Goal: Task Accomplishment & Management: Manage account settings

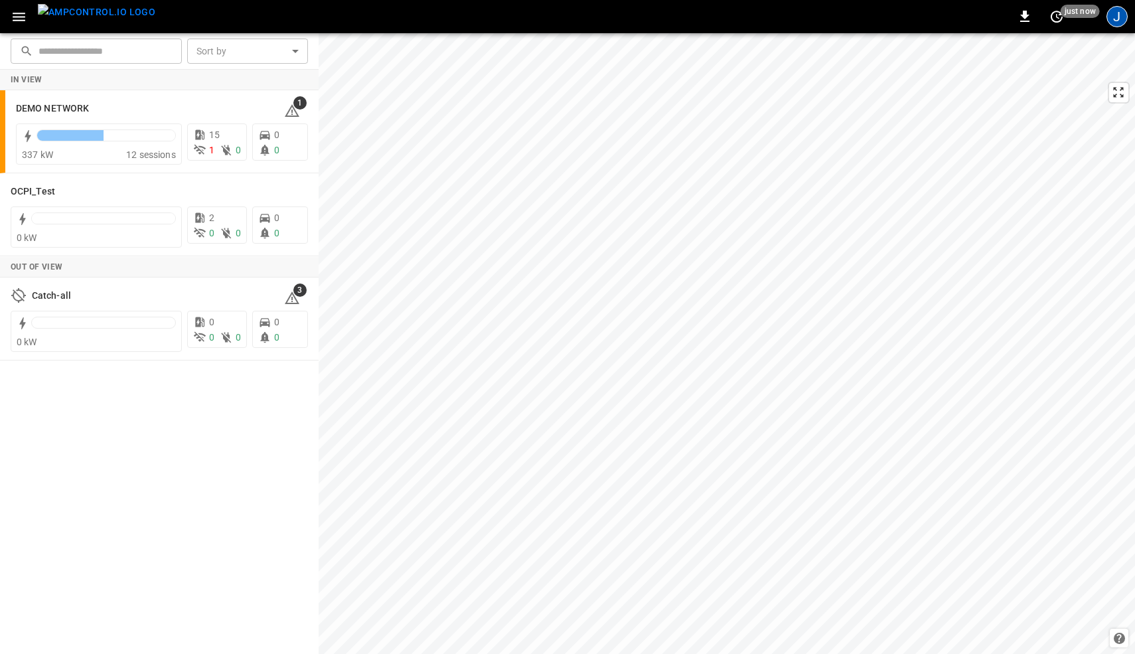
click at [1121, 15] on div "J" at bounding box center [1116, 16] width 21 height 21
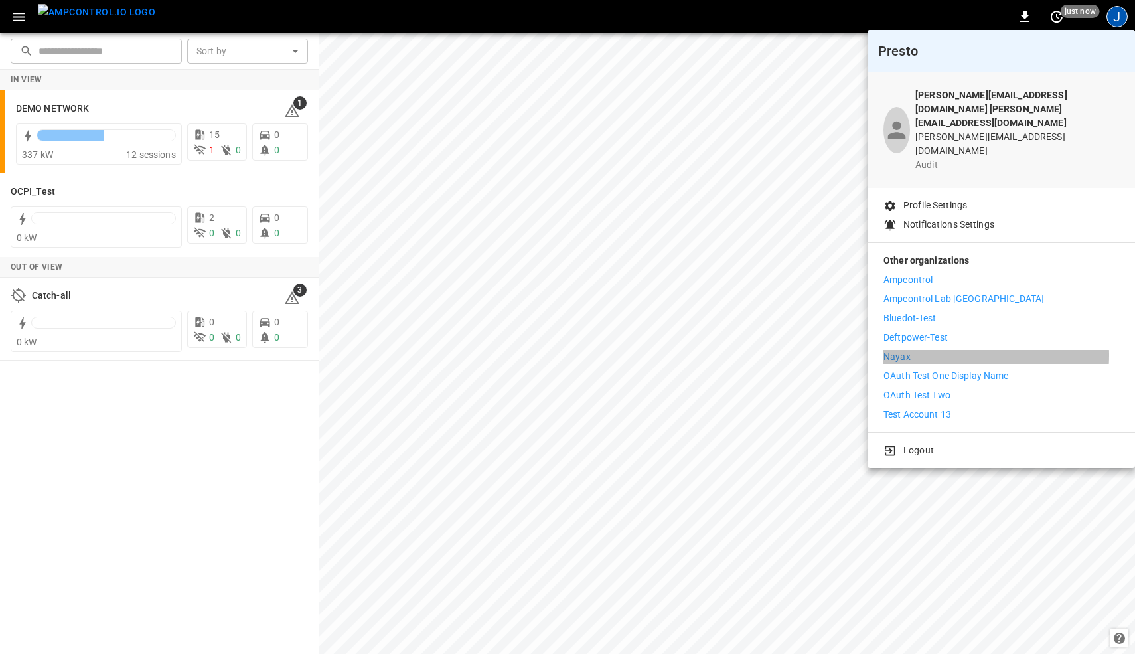
click at [947, 350] on li "Nayax" at bounding box center [1001, 357] width 236 height 14
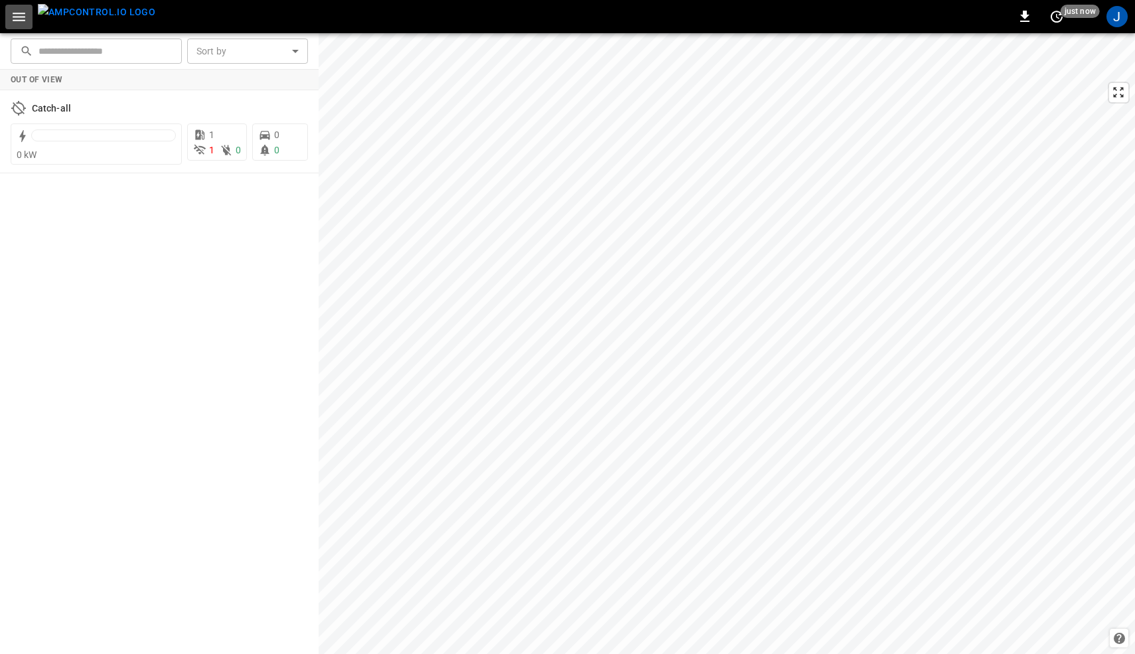
click at [16, 19] on icon "button" at bounding box center [19, 17] width 13 height 9
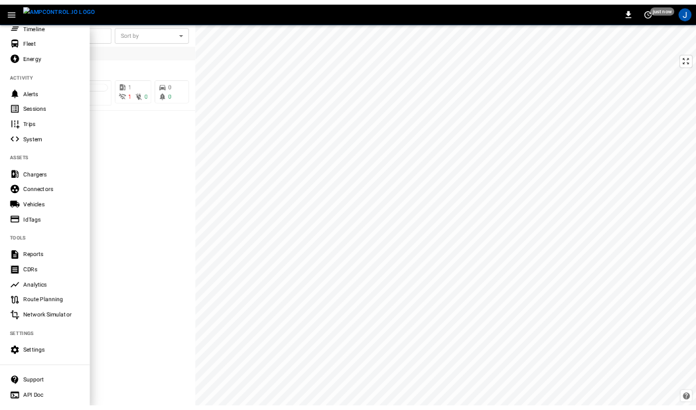
scroll to position [129, 0]
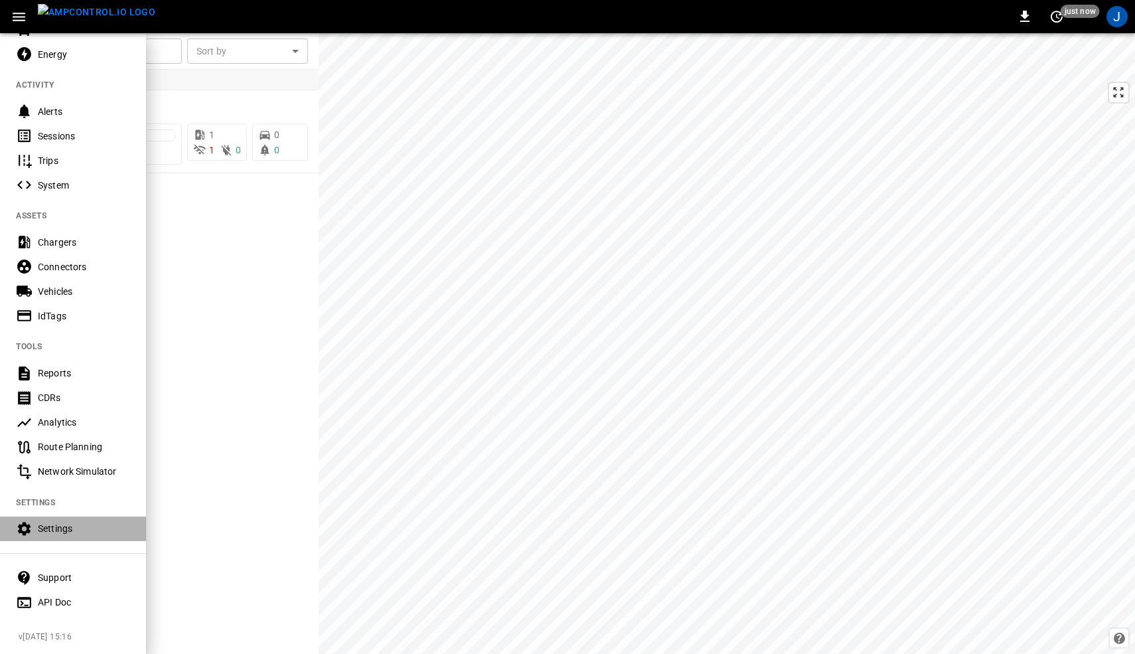
click at [61, 523] on div "Settings" at bounding box center [84, 528] width 92 height 13
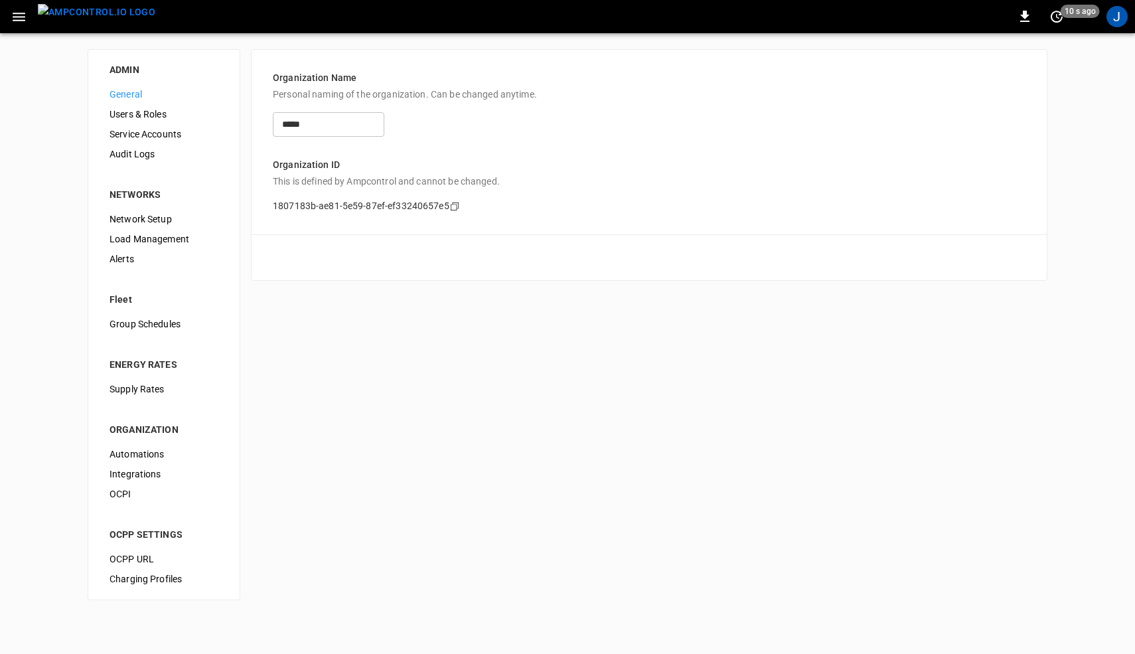
click at [130, 496] on span "OCPI" at bounding box center [163, 494] width 109 height 14
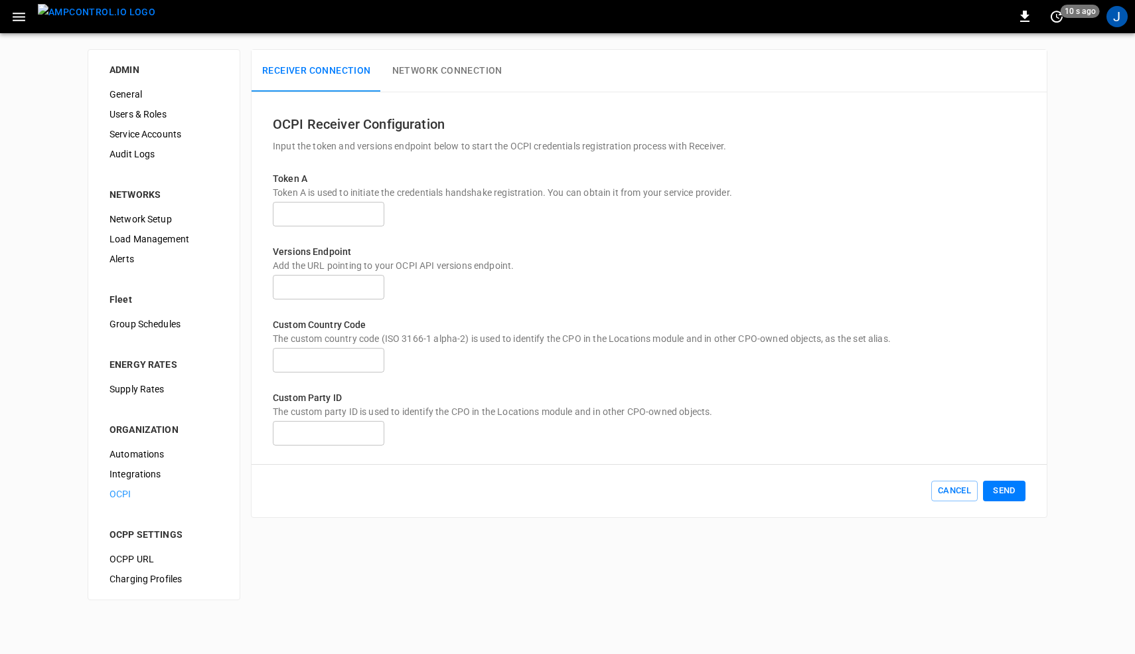
click at [446, 60] on button "Network Connection" at bounding box center [447, 71] width 131 height 42
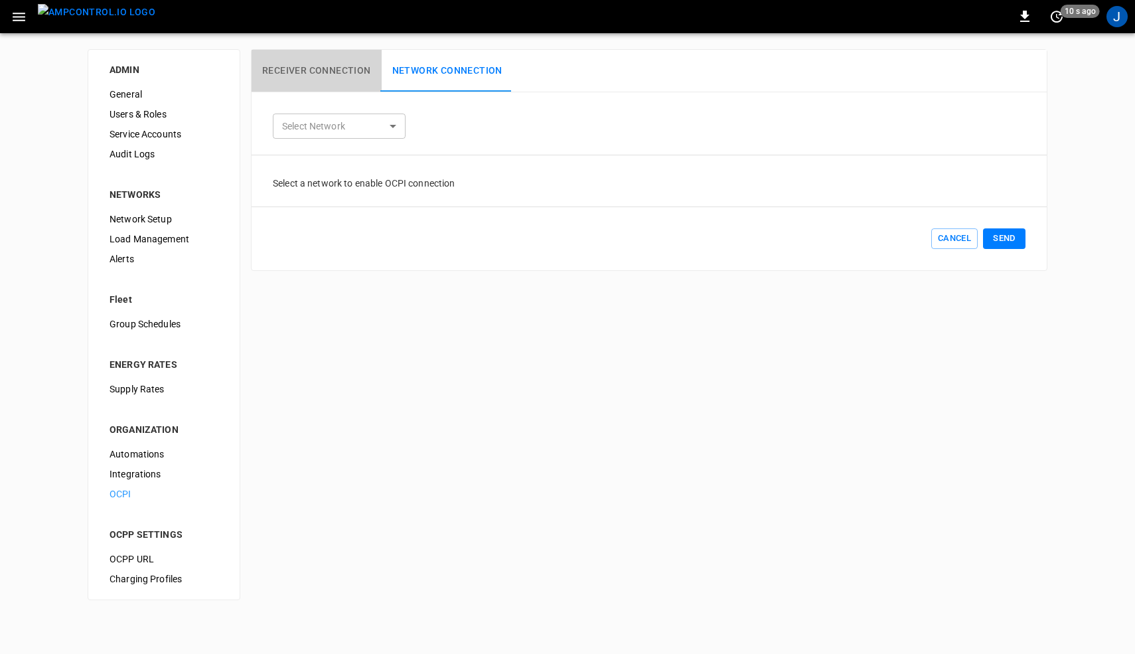
click at [317, 70] on button "Receiver Connection" at bounding box center [317, 71] width 130 height 42
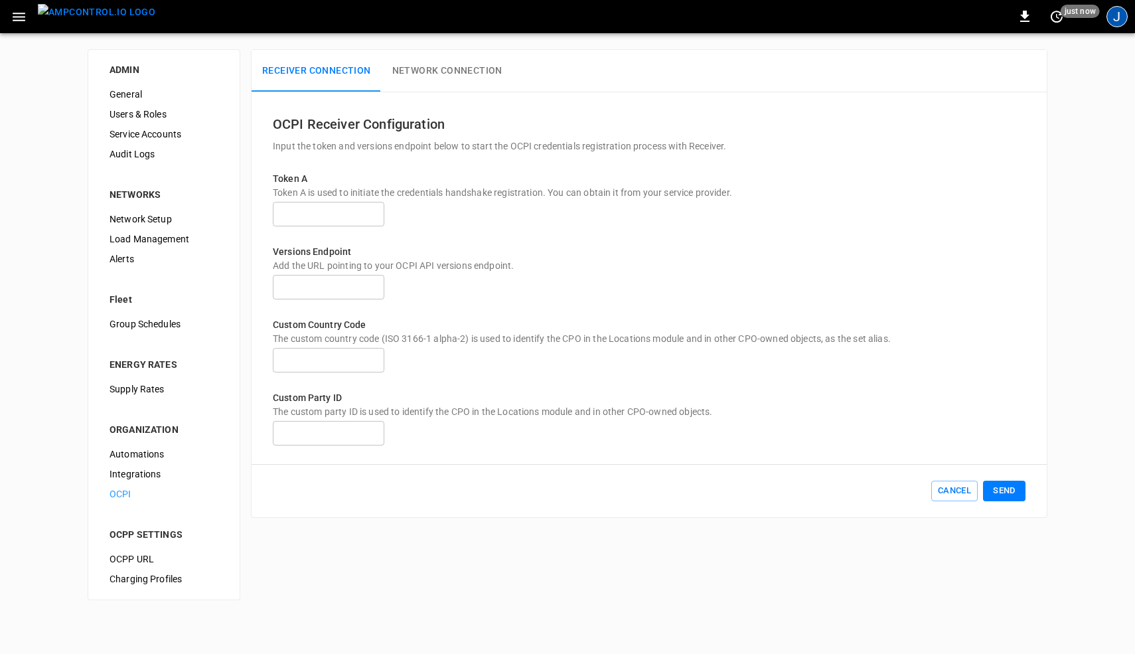
click at [1117, 17] on div "J" at bounding box center [1116, 16] width 21 height 21
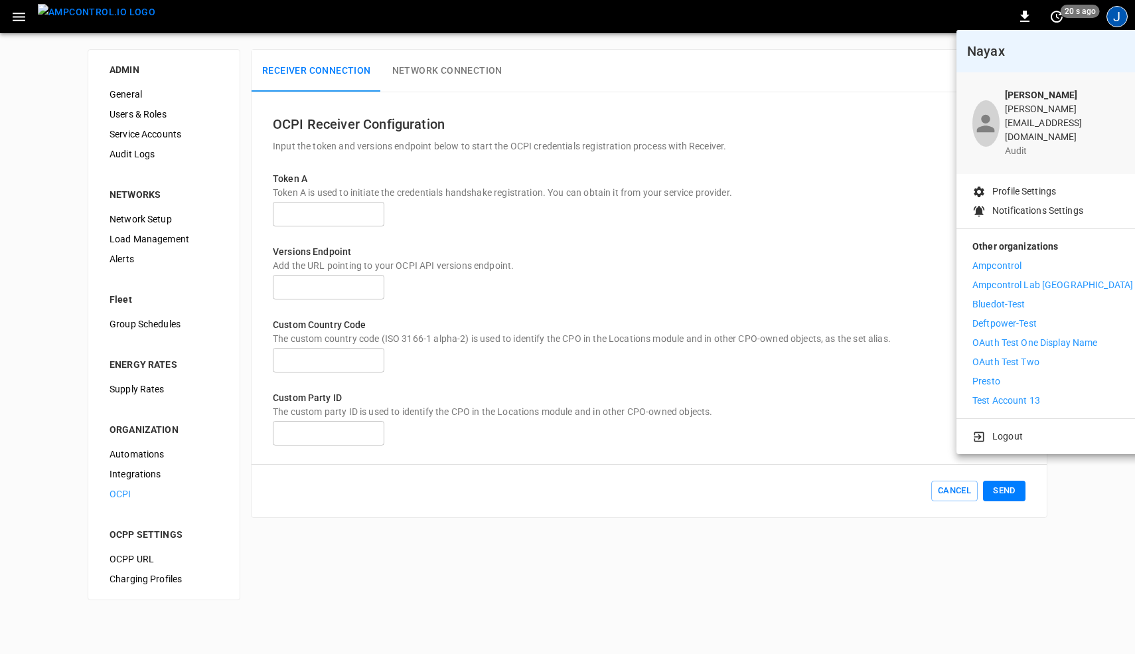
click at [1115, 19] on div at bounding box center [567, 327] width 1135 height 654
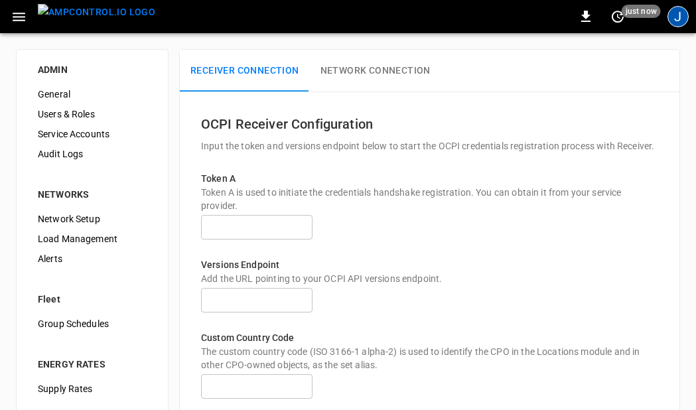
click at [679, 11] on div "J" at bounding box center [678, 16] width 21 height 21
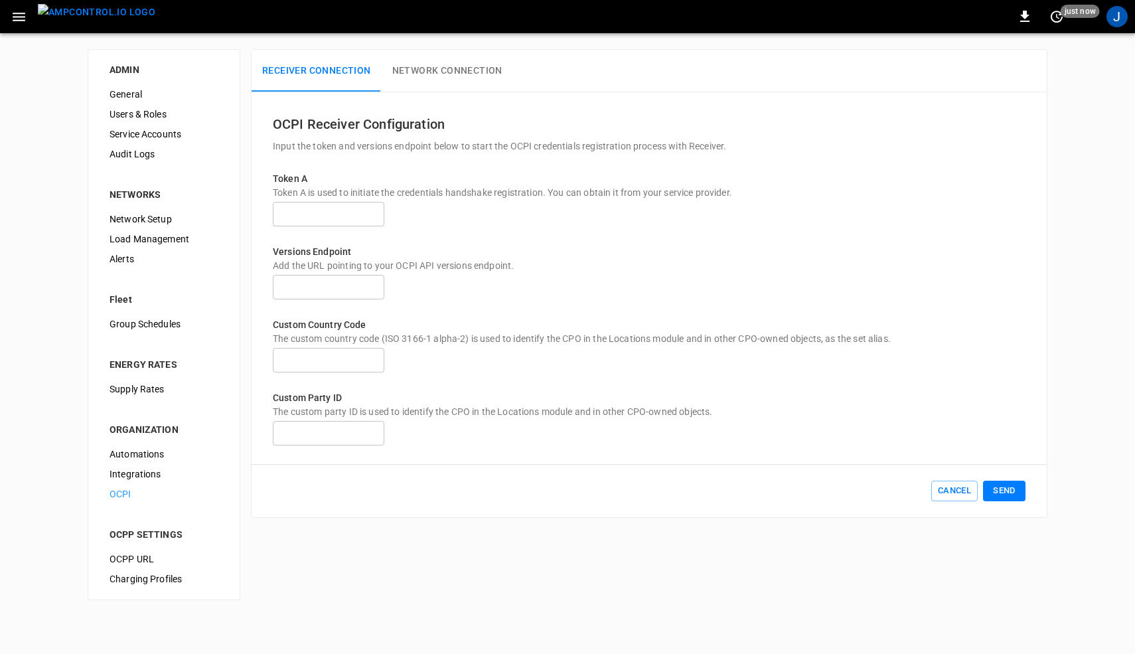
click at [445, 72] on button "Network Connection" at bounding box center [447, 71] width 131 height 42
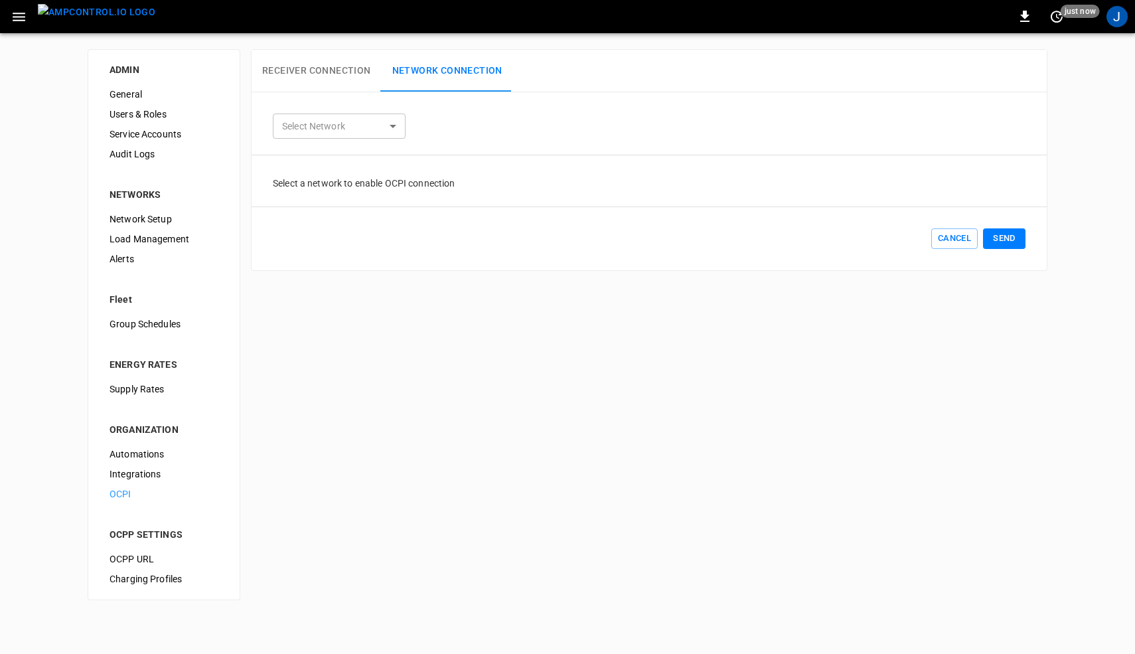
click at [295, 63] on button "Receiver Connection" at bounding box center [317, 71] width 130 height 42
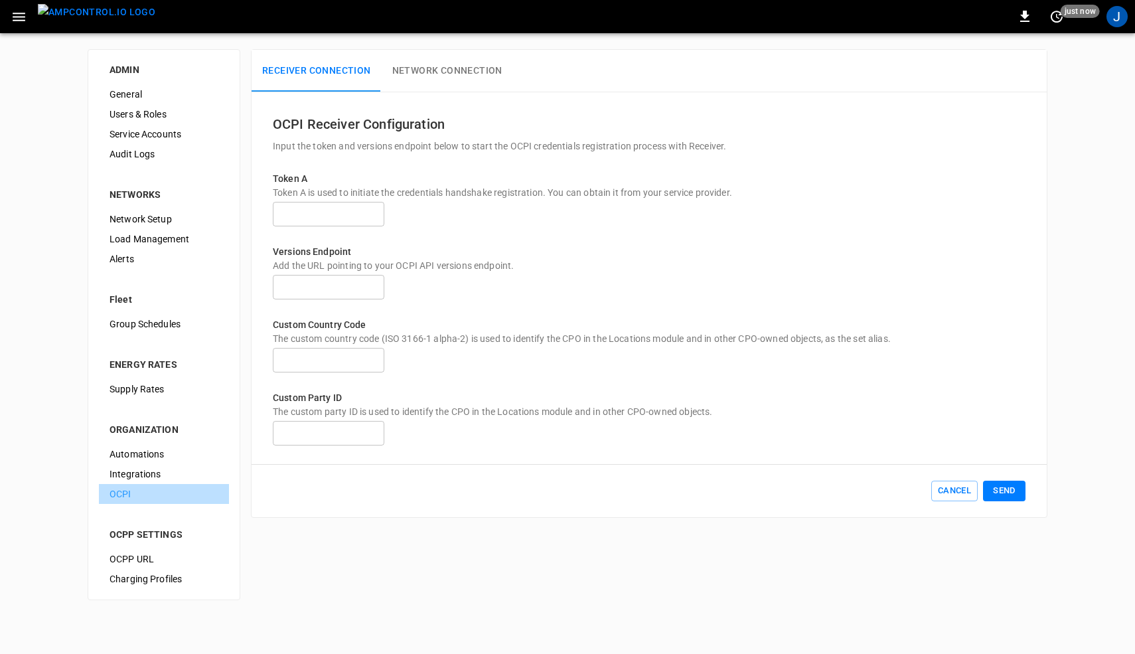
click at [120, 490] on span "OCPI" at bounding box center [163, 494] width 109 height 14
click at [957, 501] on button "Cancel" at bounding box center [954, 490] width 46 height 21
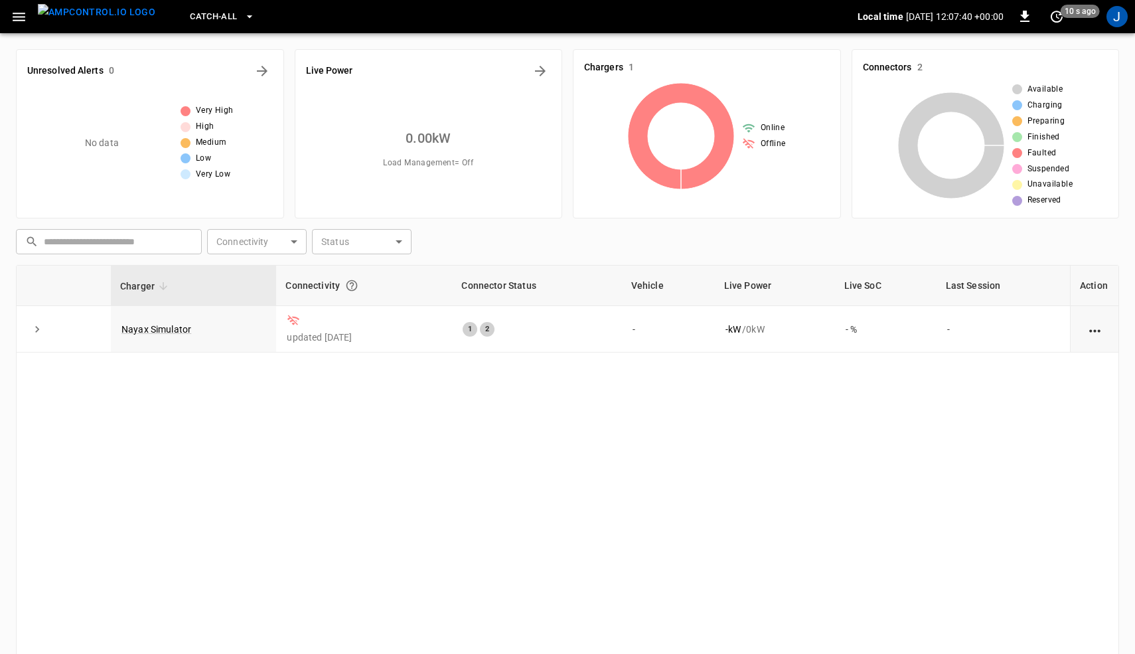
click at [210, 4] on button "Catch-all" at bounding box center [221, 17] width 75 height 26
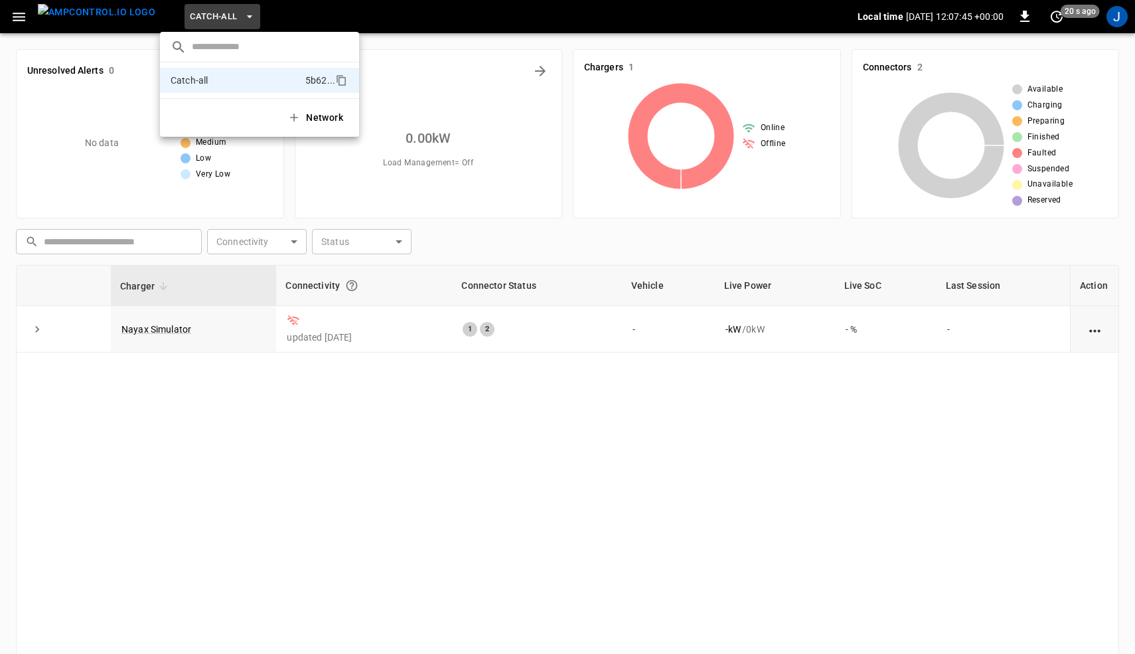
drag, startPoint x: 218, startPoint y: 76, endPoint x: 155, endPoint y: 74, distance: 63.1
click at [155, 74] on div "​ Catch-all 5b62 ... Network" at bounding box center [567, 327] width 1135 height 654
click at [182, 74] on p "Catch-all" at bounding box center [235, 80] width 129 height 13
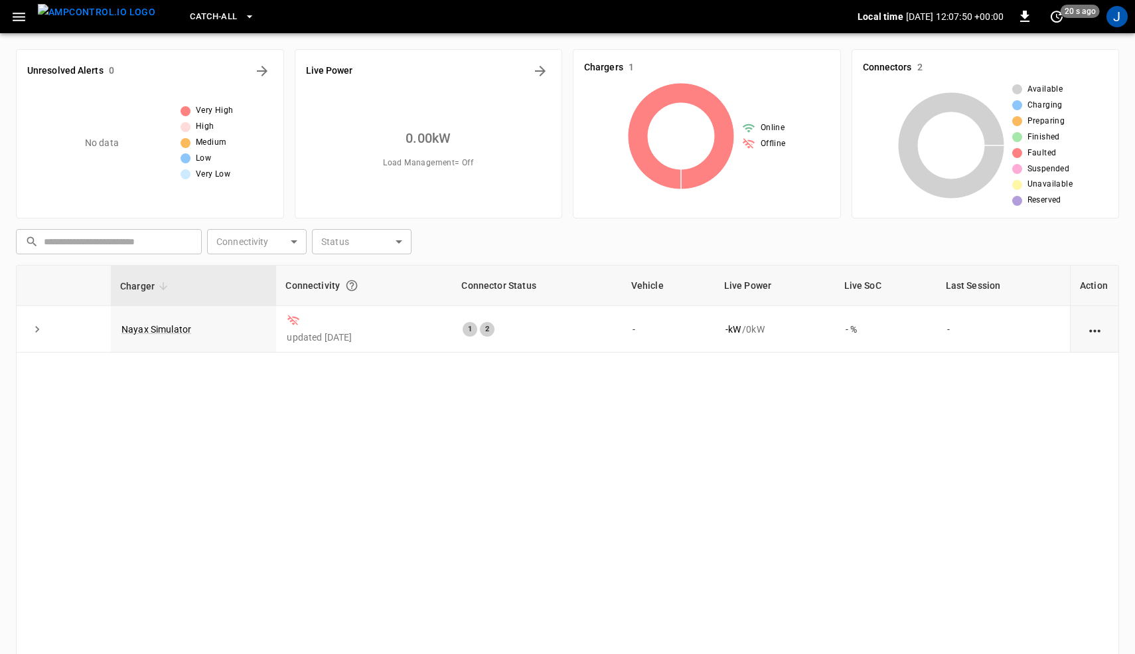
click at [182, 74] on div "Network" at bounding box center [234, 79] width 149 height 21
click at [24, 16] on icon "button" at bounding box center [19, 17] width 13 height 9
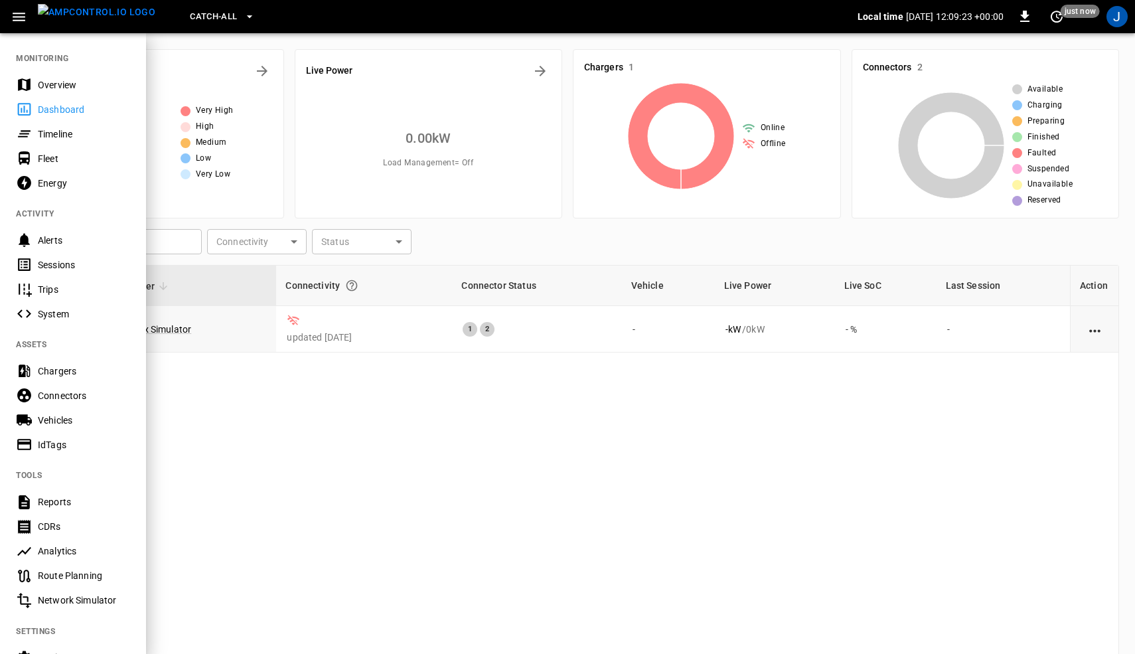
click at [794, 422] on div at bounding box center [567, 327] width 1135 height 654
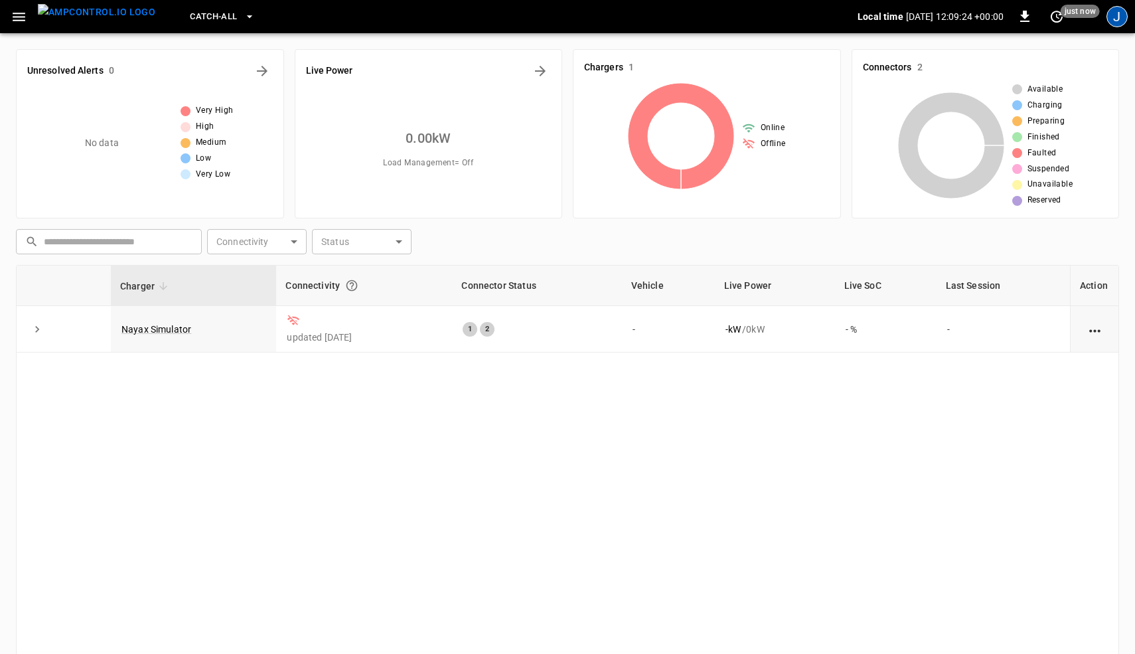
click at [1122, 22] on div "J" at bounding box center [1116, 16] width 21 height 21
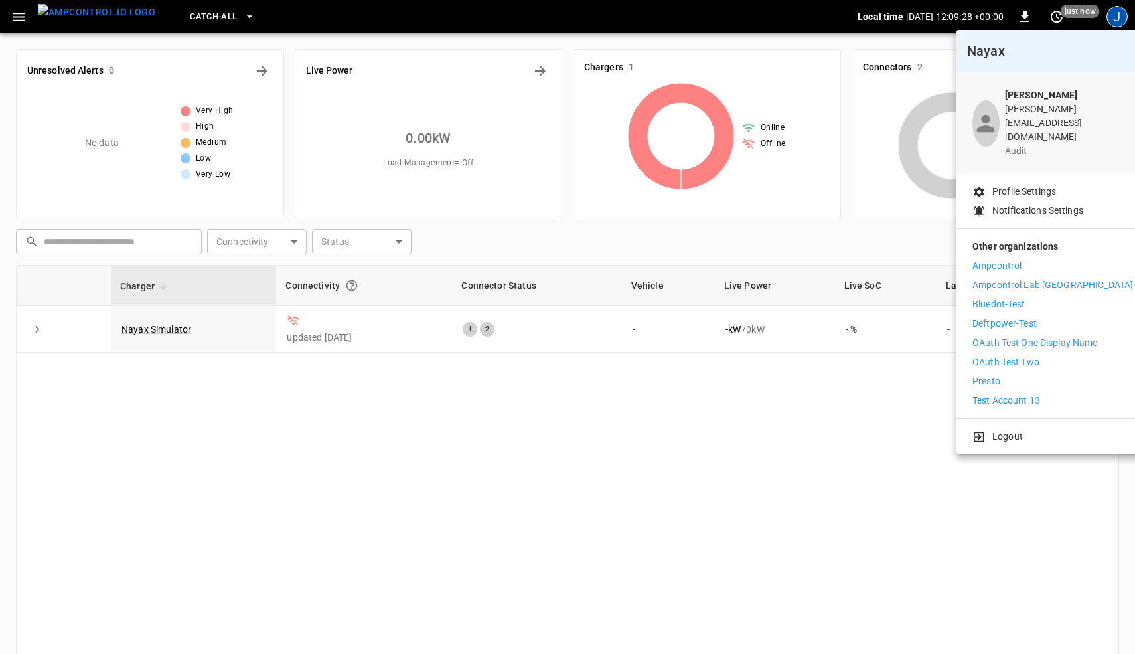
click at [877, 498] on div at bounding box center [567, 327] width 1135 height 654
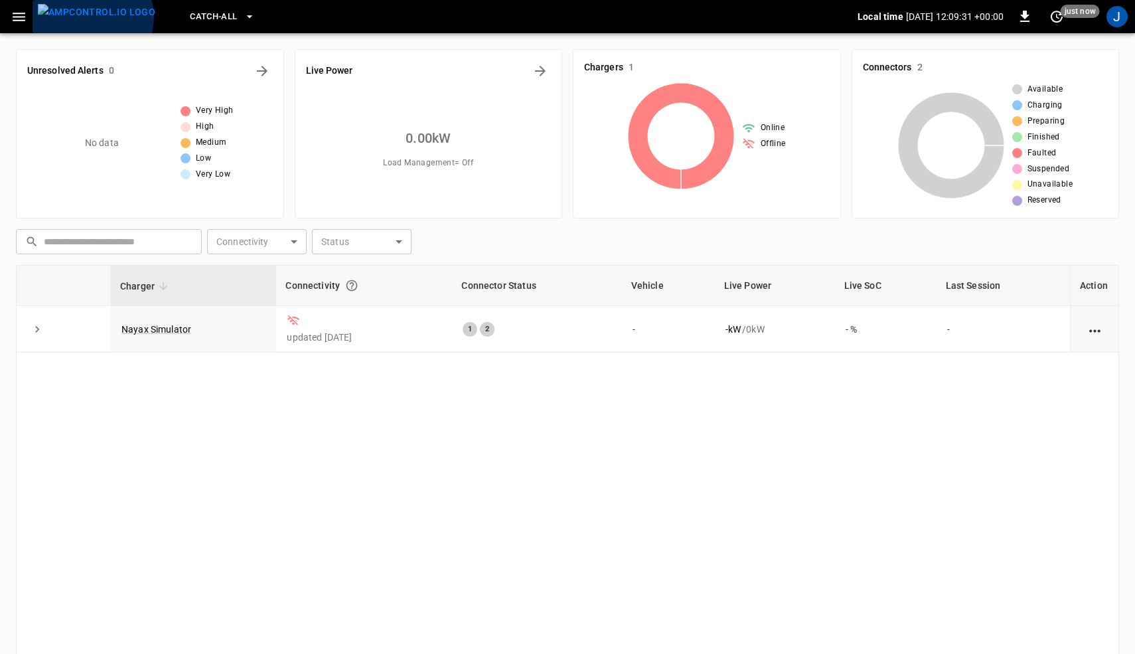
click at [92, 17] on img "menu" at bounding box center [96, 12] width 117 height 17
click at [11, 15] on icon "button" at bounding box center [19, 17] width 17 height 17
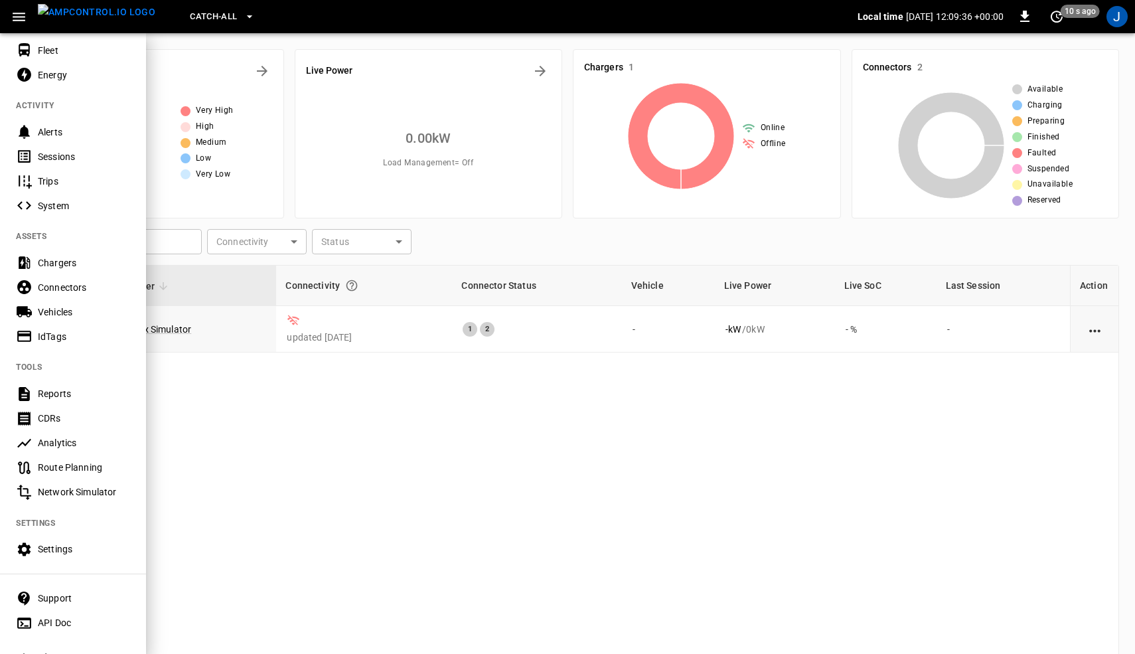
scroll to position [129, 0]
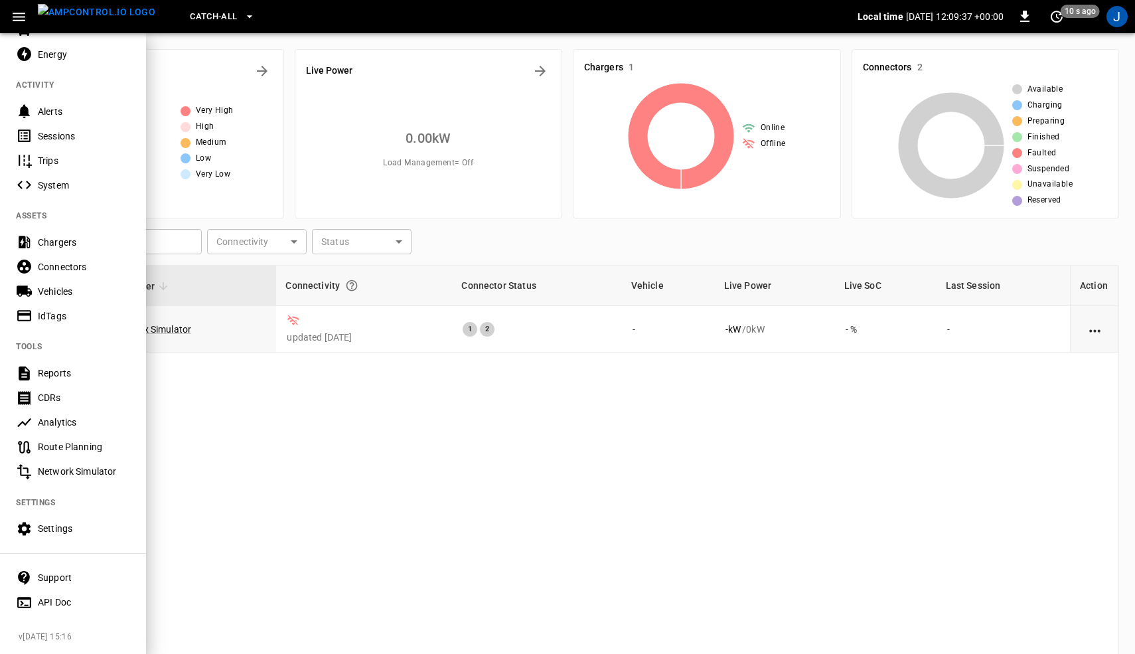
click at [67, 529] on div "Settings" at bounding box center [84, 528] width 92 height 13
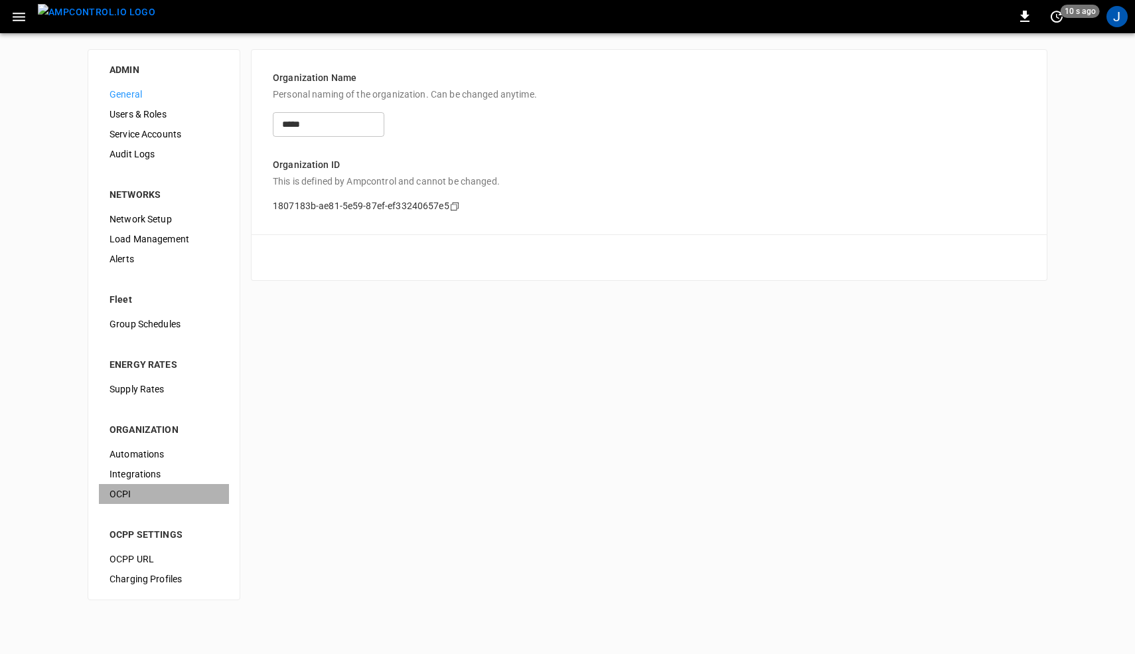
click at [147, 491] on span "OCPI" at bounding box center [163, 494] width 109 height 14
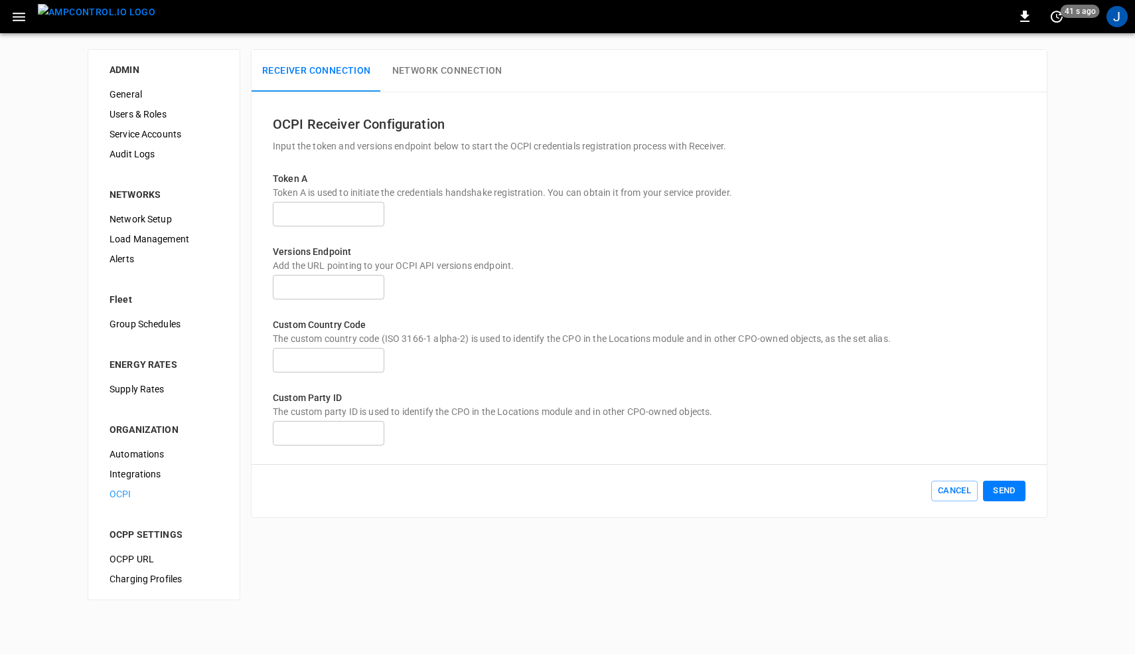
click at [1100, 15] on div "0 41 s ago J" at bounding box center [567, 16] width 1135 height 33
click at [1116, 17] on div "J" at bounding box center [1116, 16] width 21 height 21
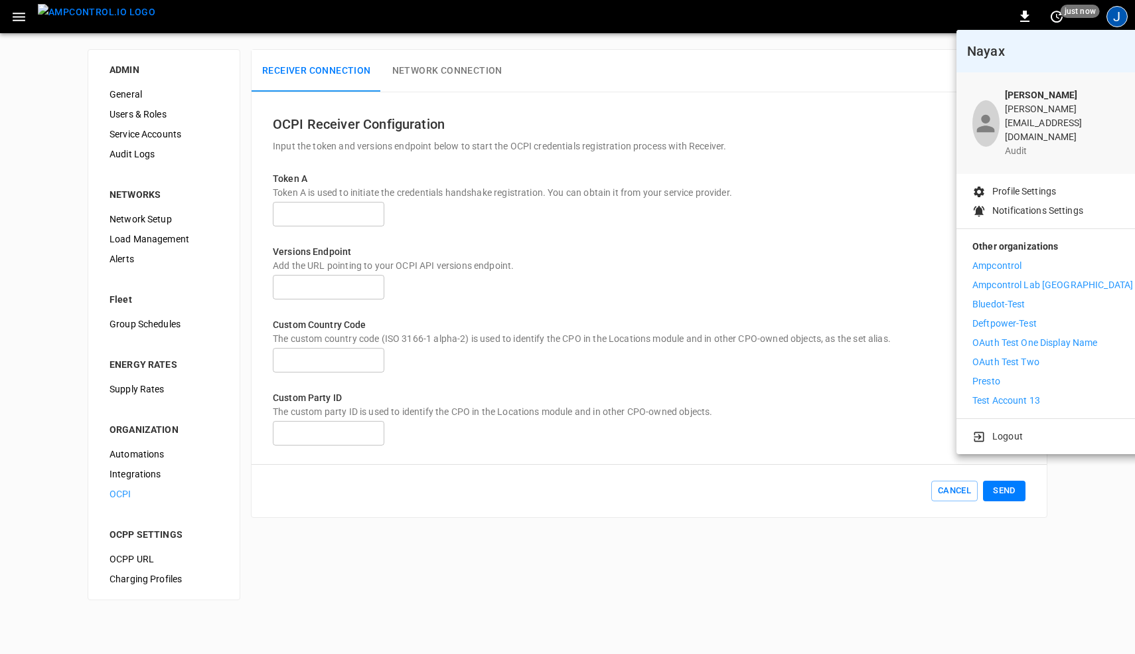
click at [1007, 317] on p "Deftpower-Test" at bounding box center [1004, 324] width 64 height 14
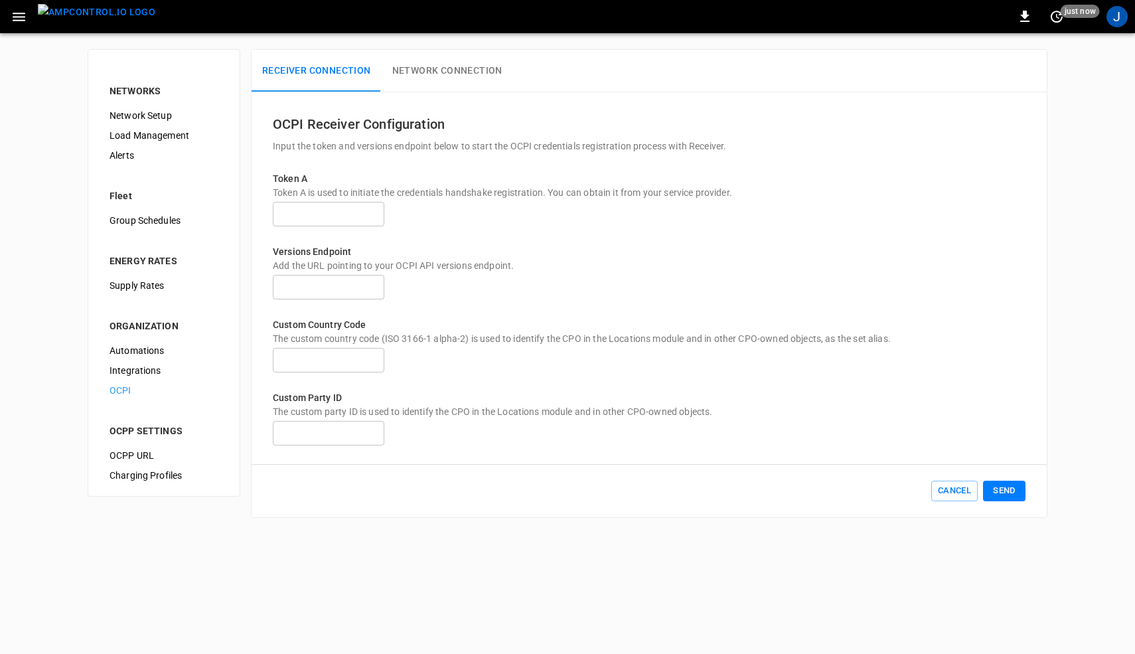
type input "**********"
type input "**"
type input "***"
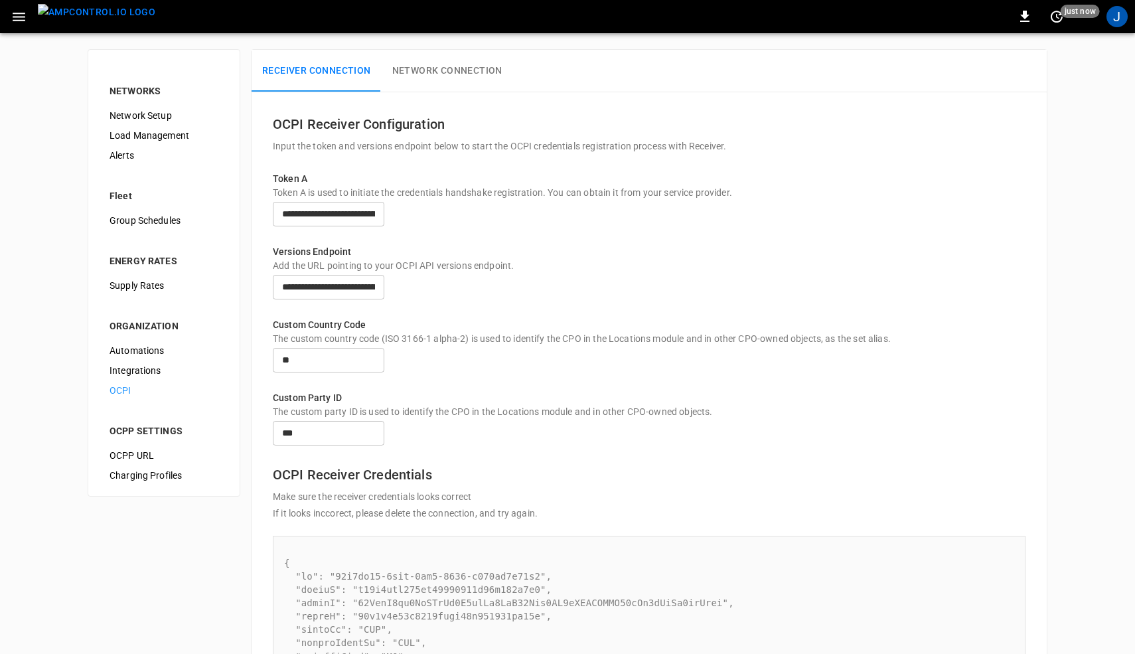
click at [25, 13] on icon "button" at bounding box center [19, 17] width 17 height 17
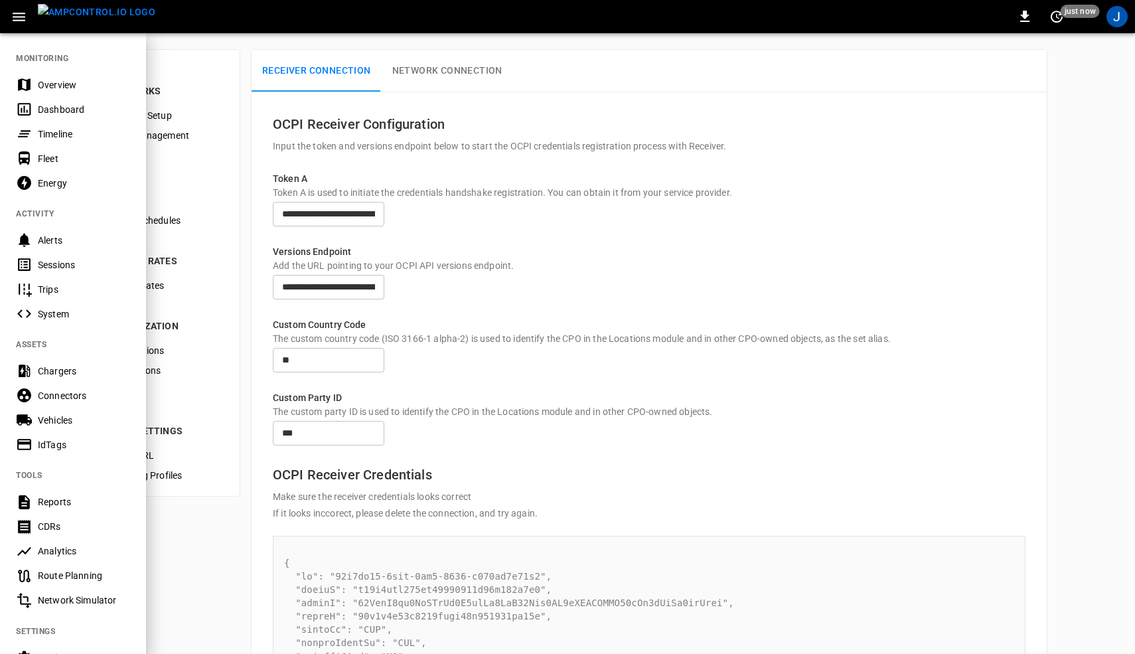
click at [68, 264] on div "Sessions" at bounding box center [84, 264] width 92 height 13
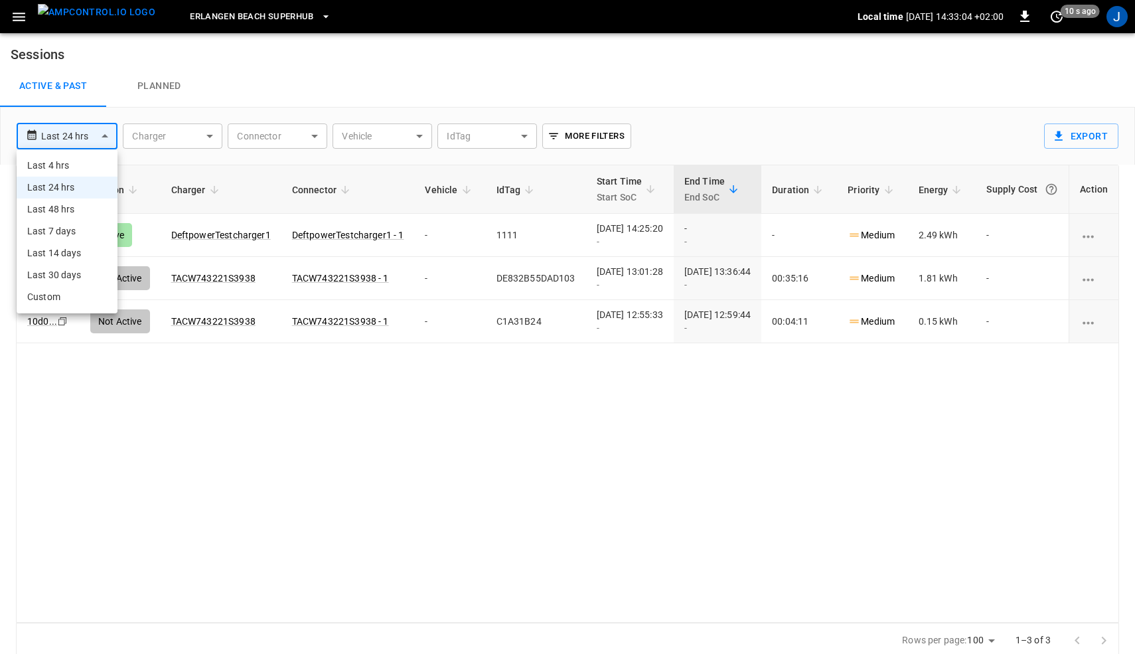
click at [84, 131] on body "**********" at bounding box center [567, 329] width 1135 height 658
click at [88, 202] on li "Last 48 hrs" at bounding box center [67, 209] width 101 height 22
type input "**********"
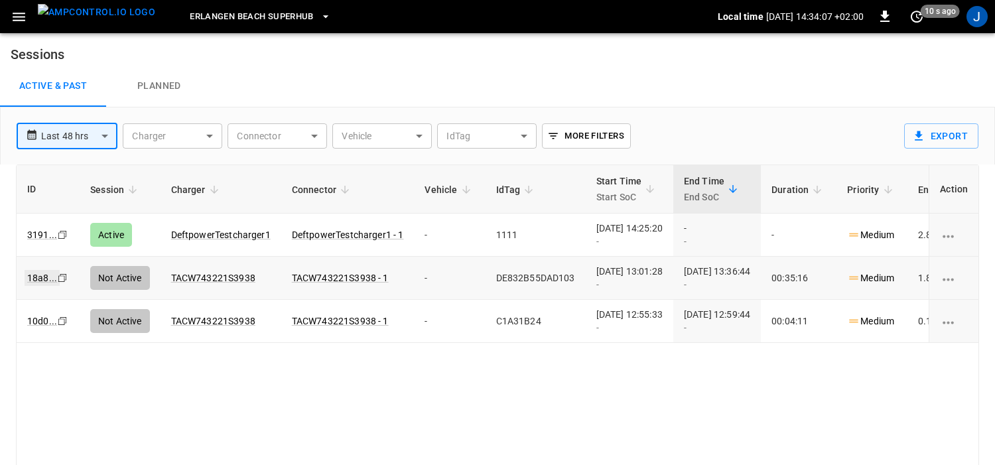
click at [48, 272] on link "18a8 ..." at bounding box center [42, 278] width 35 height 16
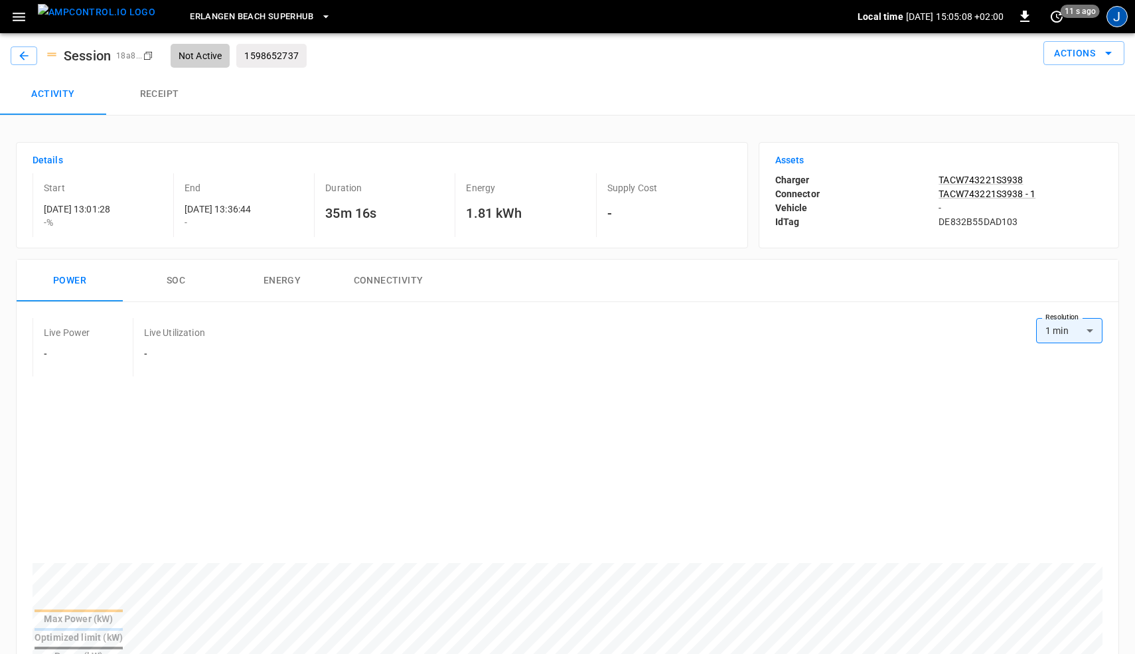
click at [1124, 22] on div "J" at bounding box center [1116, 16] width 21 height 21
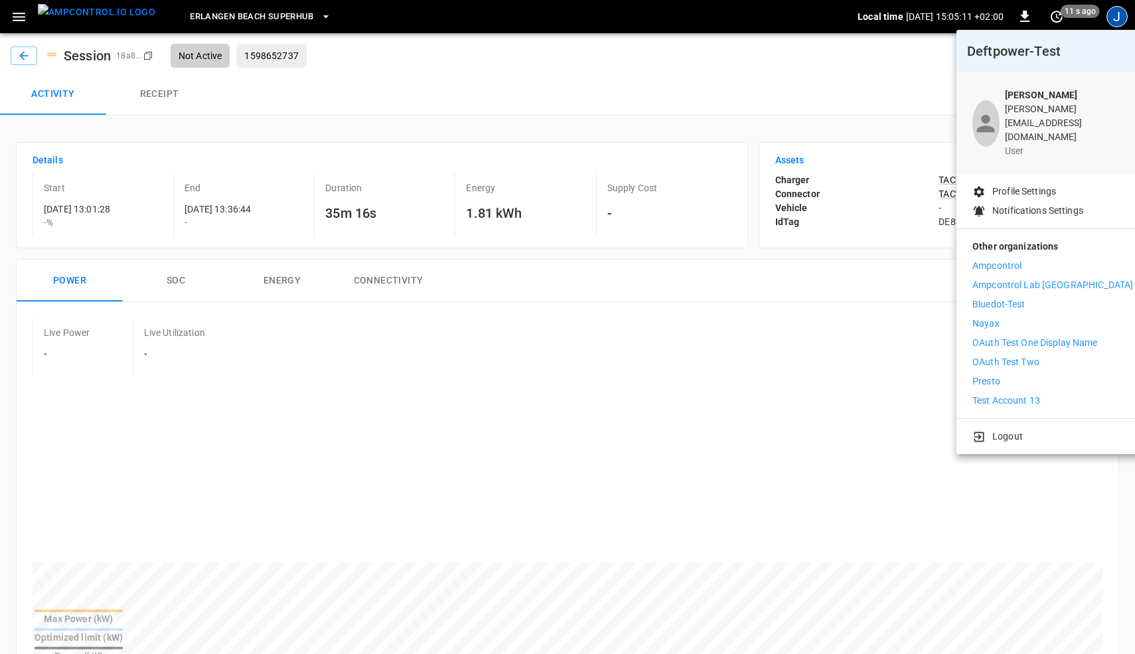
click at [677, 92] on div at bounding box center [567, 327] width 1135 height 654
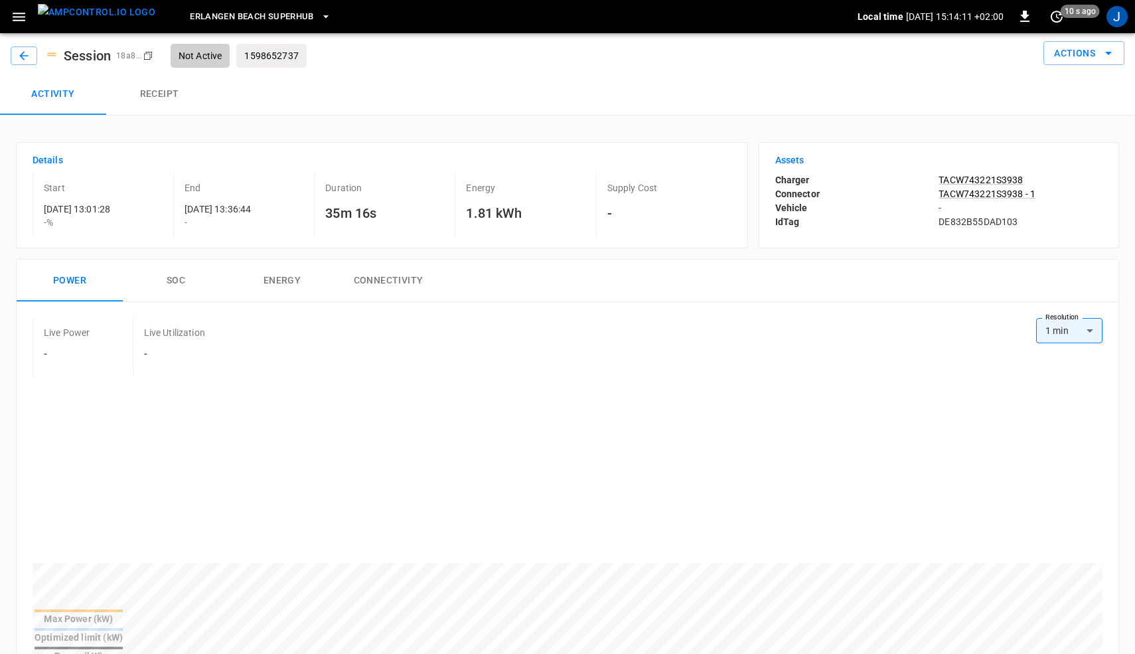
click at [19, 17] on icon "button" at bounding box center [19, 17] width 17 height 17
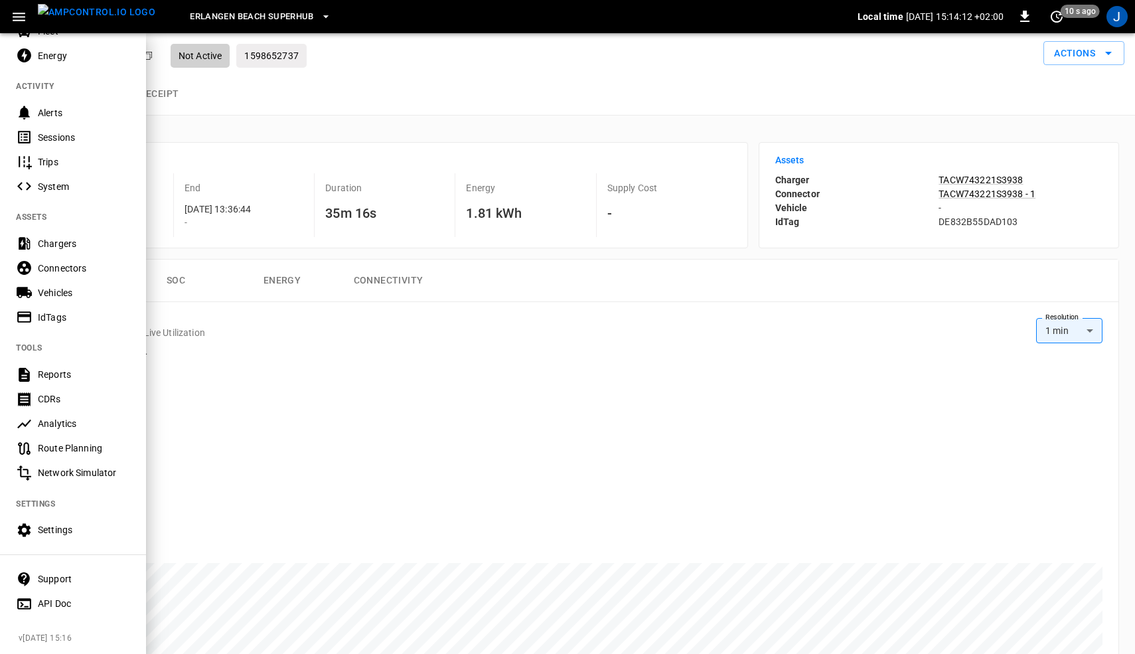
scroll to position [129, 0]
click at [65, 463] on Simulator-listitem "Network Simulator" at bounding box center [73, 471] width 146 height 25
